Goal: Task Accomplishment & Management: Manage account settings

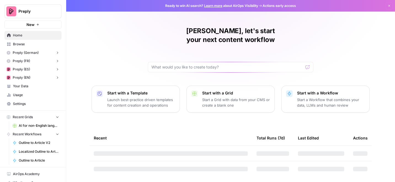
click at [57, 118] on icon "button" at bounding box center [57, 117] width 4 height 4
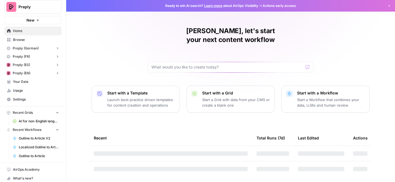
scroll to position [16, 0]
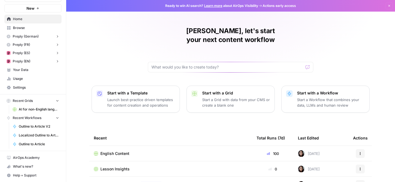
click at [26, 101] on span "Recent Grids" at bounding box center [23, 100] width 20 height 5
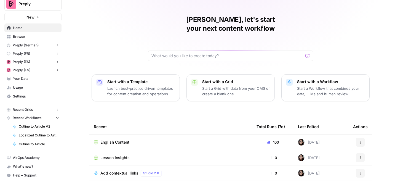
scroll to position [20, 0]
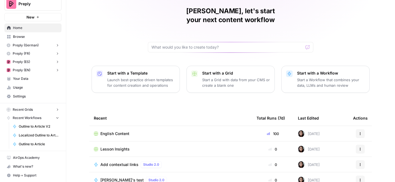
click at [110, 129] on td "English Content" at bounding box center [170, 133] width 163 height 15
click at [107, 131] on span "English Content" at bounding box center [114, 134] width 29 height 6
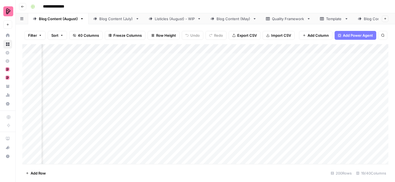
scroll to position [0, 650]
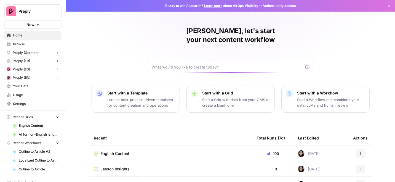
click at [36, 84] on span "Your Data" at bounding box center [36, 86] width 46 height 5
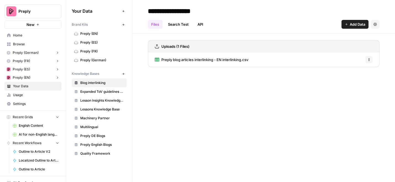
click at [23, 103] on span "Settings" at bounding box center [36, 103] width 46 height 5
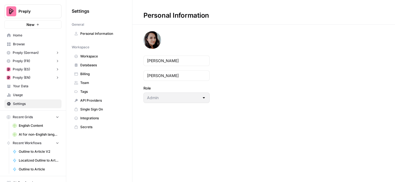
click at [97, 82] on span "Team" at bounding box center [102, 82] width 44 height 5
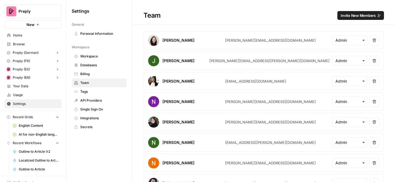
click at [345, 15] on span "Invite New Members" at bounding box center [358, 16] width 35 height 6
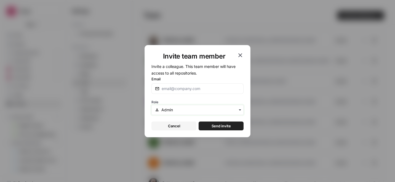
click at [200, 108] on input "text" at bounding box center [200, 110] width 79 height 6
